Goal: Book appointment/travel/reservation

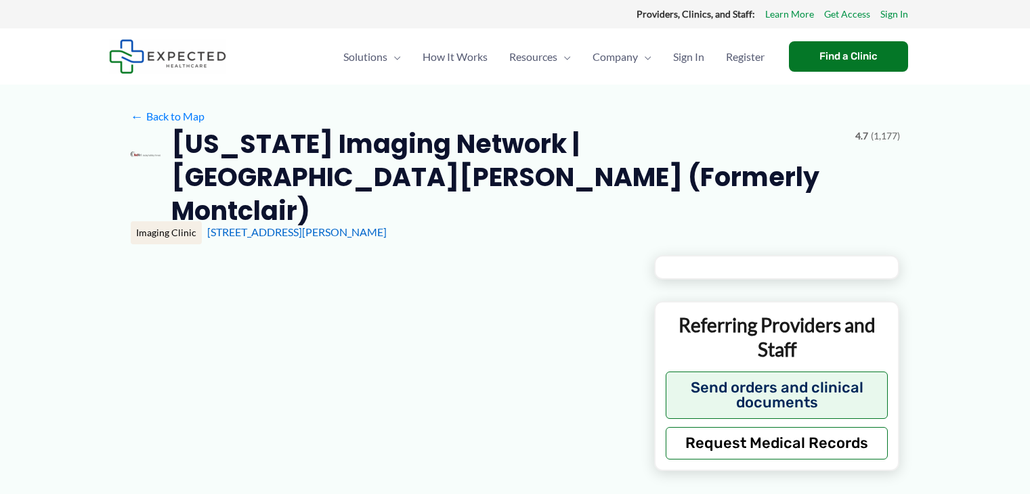
type input "**********"
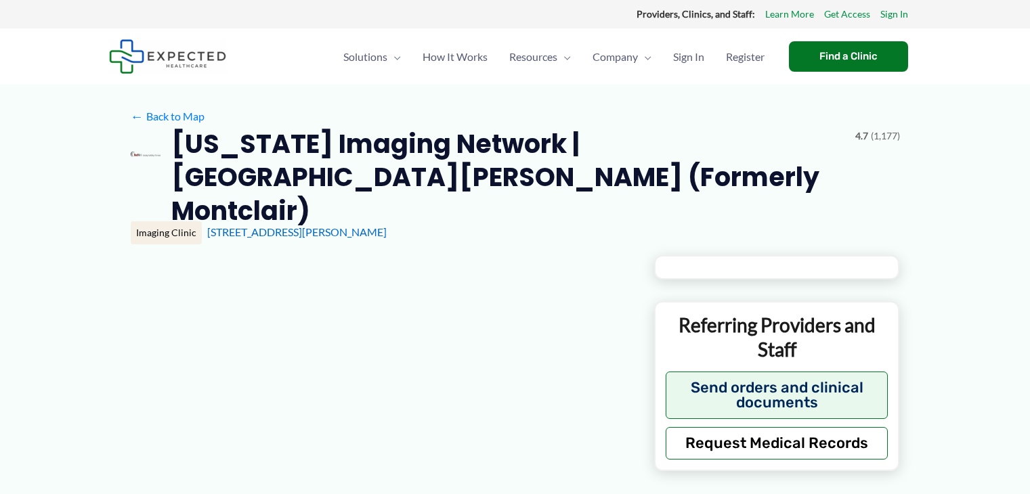
type input "**********"
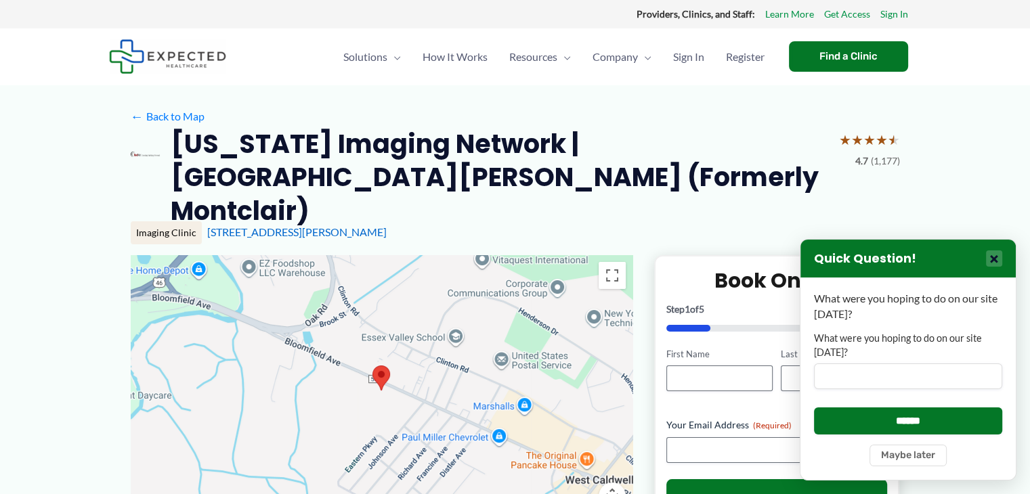
click at [1000, 256] on button "×" at bounding box center [994, 258] width 16 height 16
